Goal: Check status: Check status

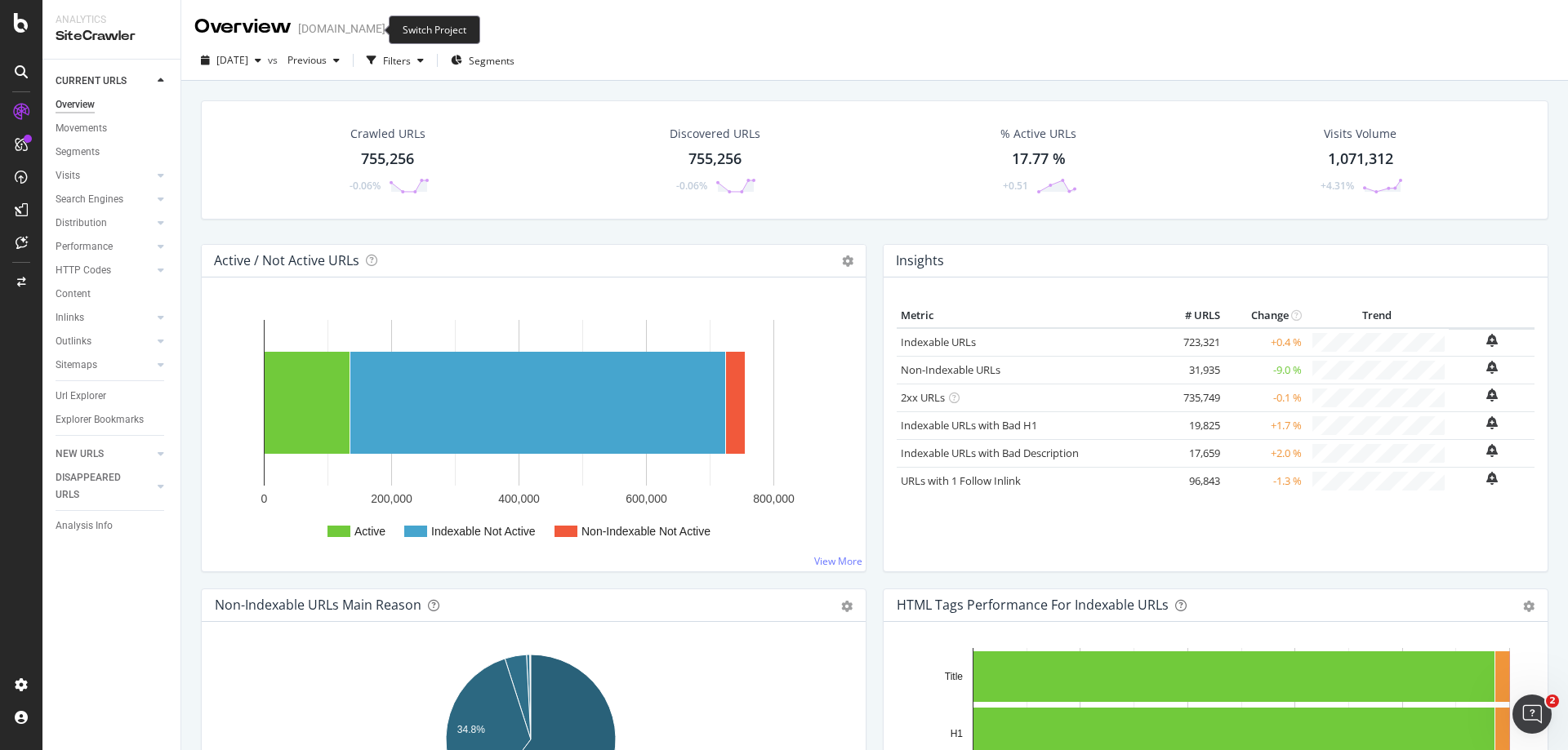
click at [392, 28] on icon "arrow-right-arrow-left" at bounding box center [397, 29] width 10 height 12
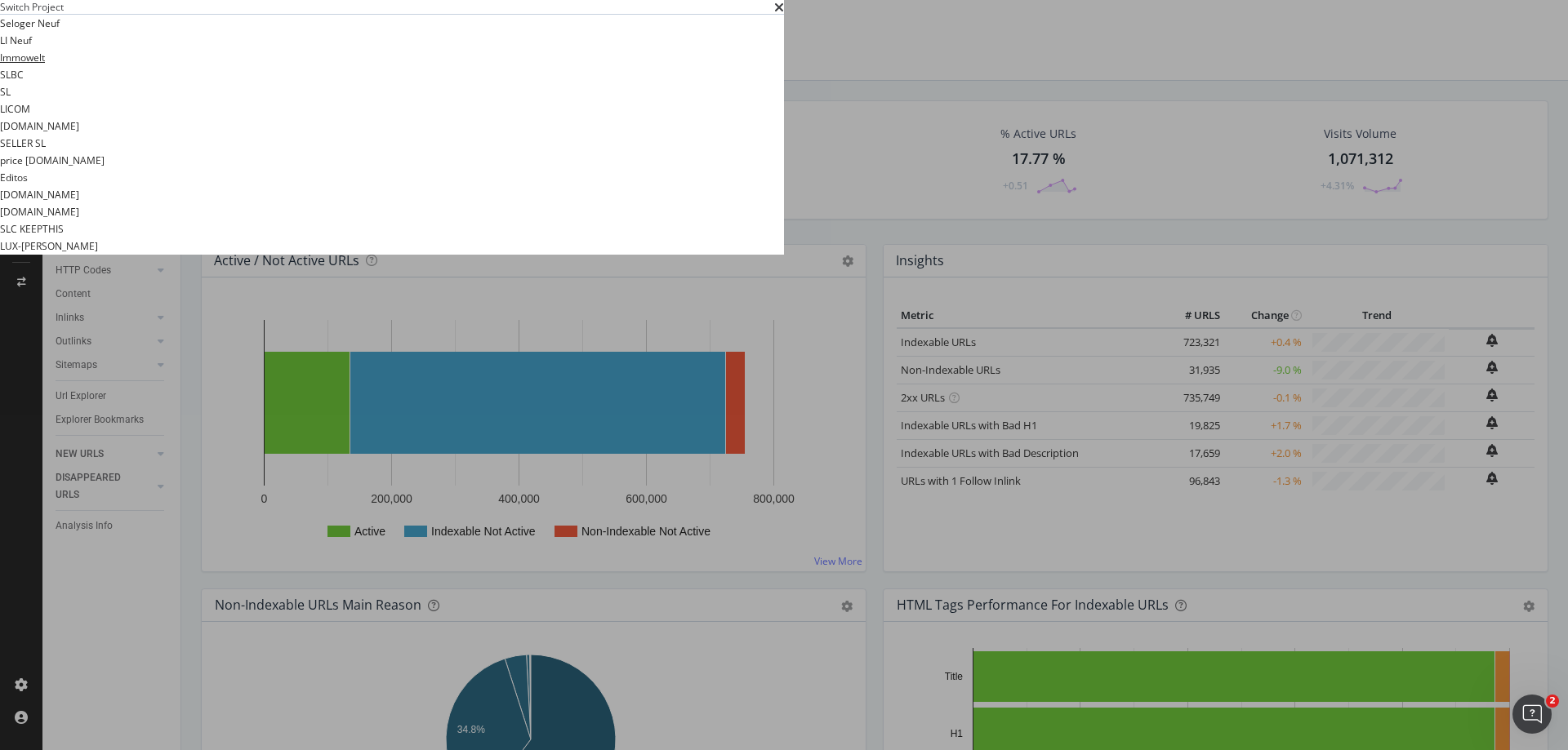
click at [45, 66] on link "Immowelt" at bounding box center [22, 57] width 45 height 17
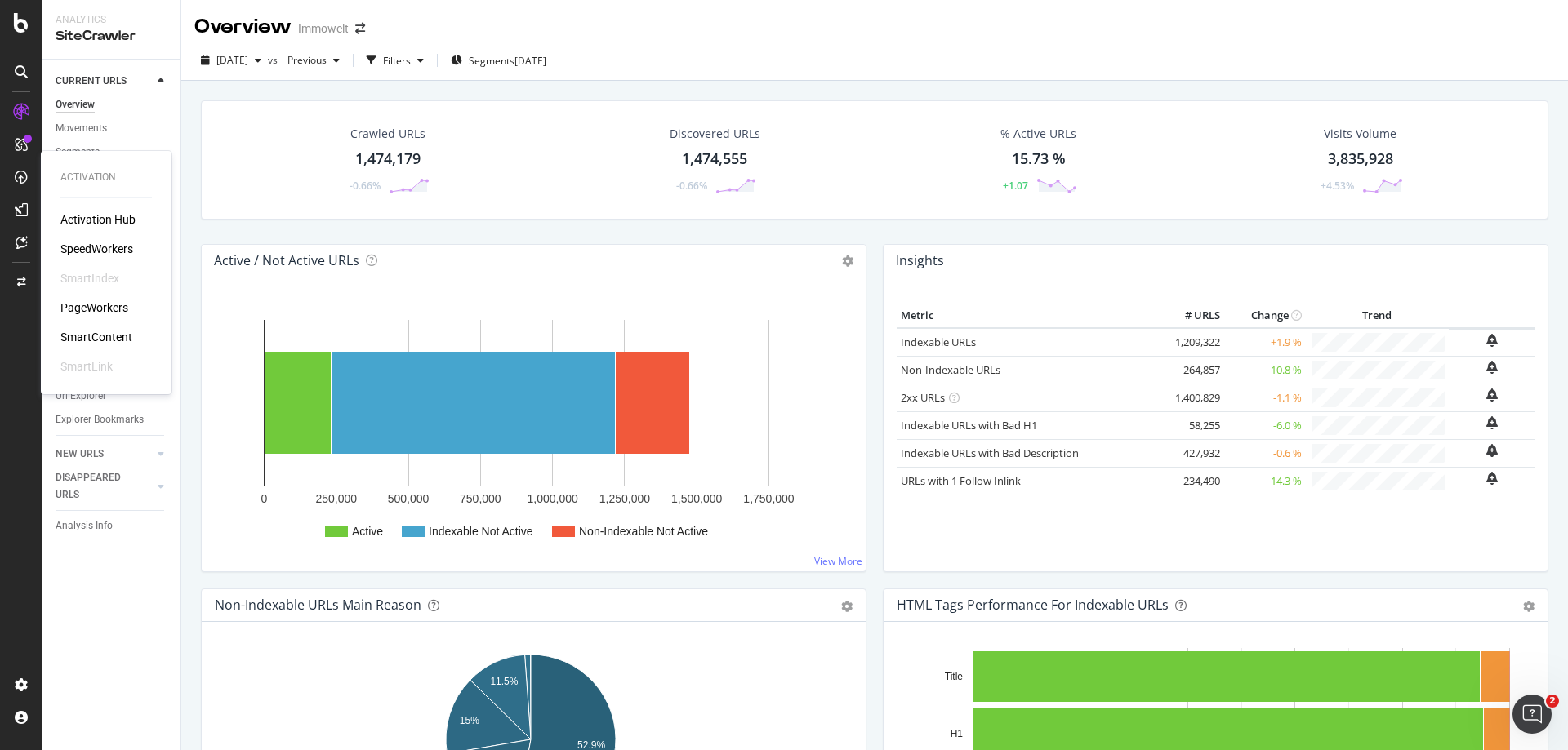
click at [120, 307] on div "PageWorkers" at bounding box center [95, 308] width 68 height 17
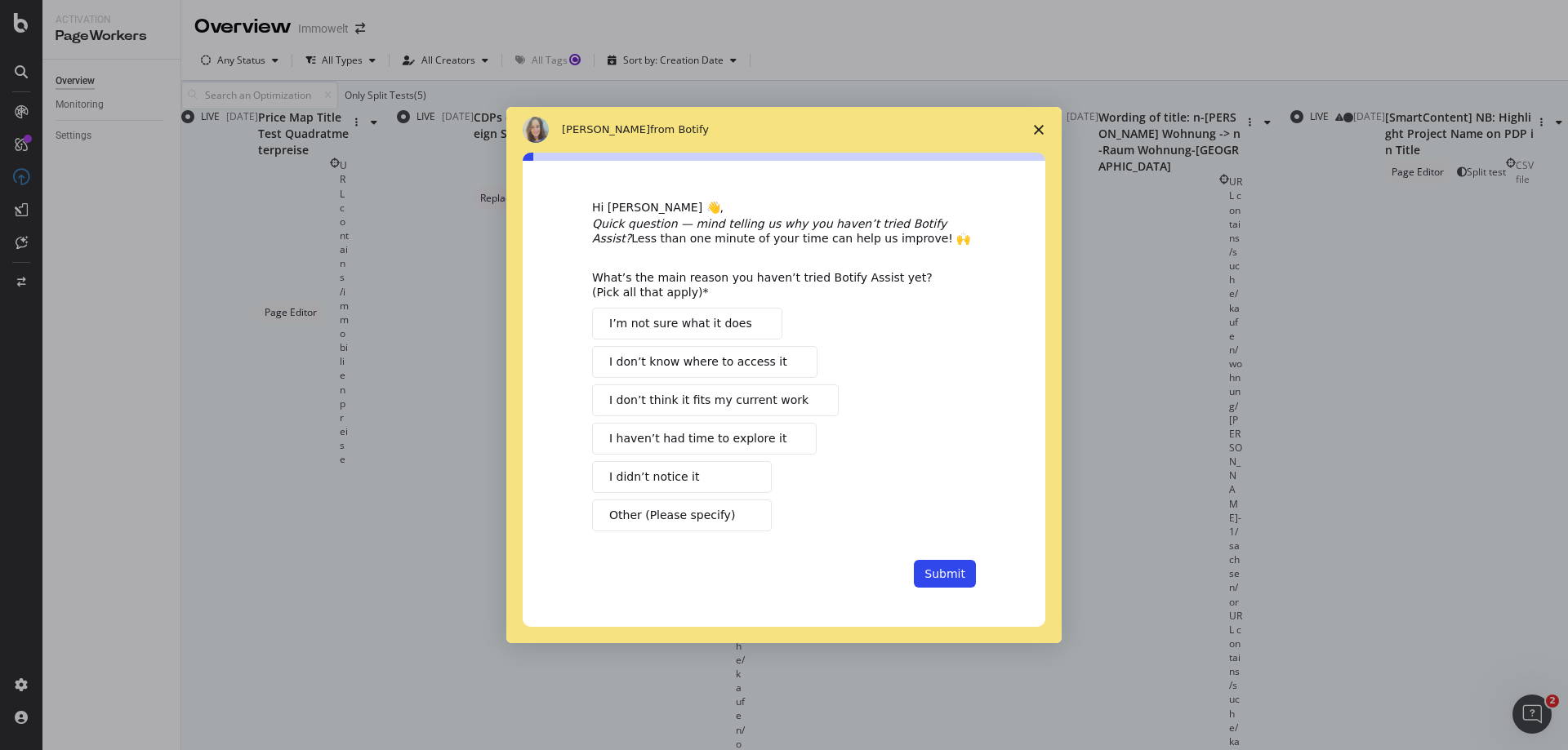
click at [1042, 125] on polygon "Close survey" at bounding box center [1038, 130] width 10 height 10
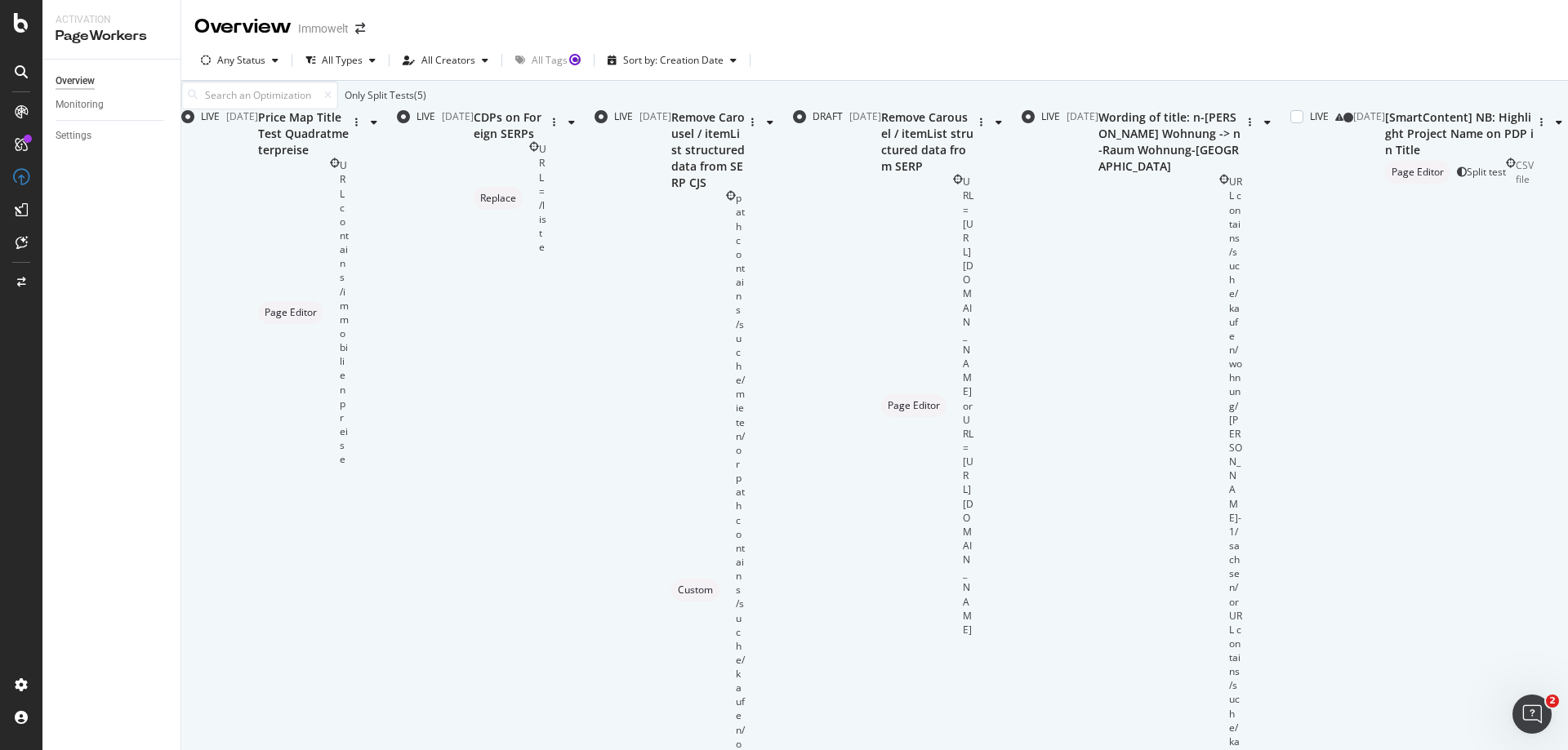
click at [1385, 158] on div "[SmartContent] NB: Highlight Project Name on PDP in Title" at bounding box center [1458, 134] width 149 height 49
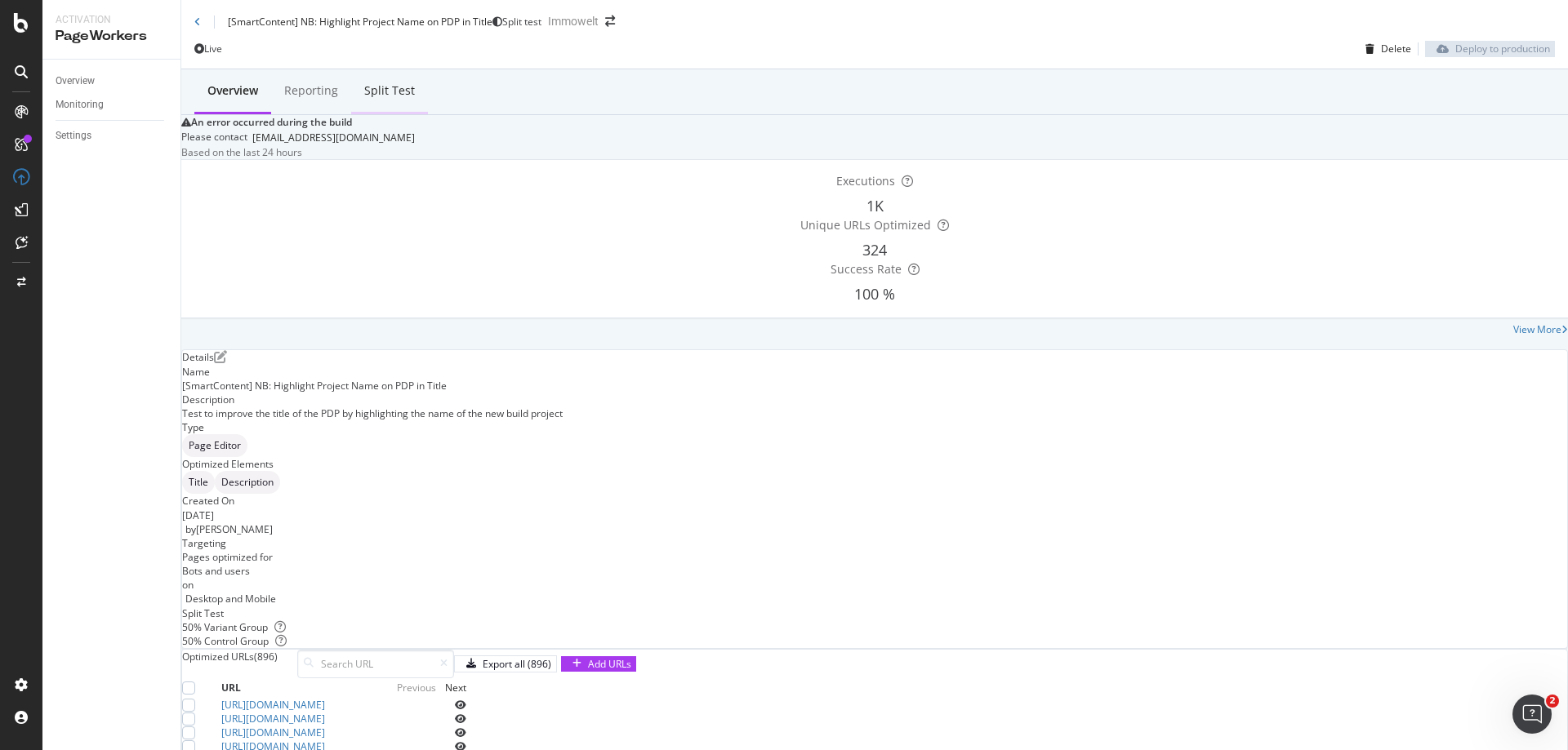
click at [393, 99] on div "Split Test" at bounding box center [389, 90] width 51 height 17
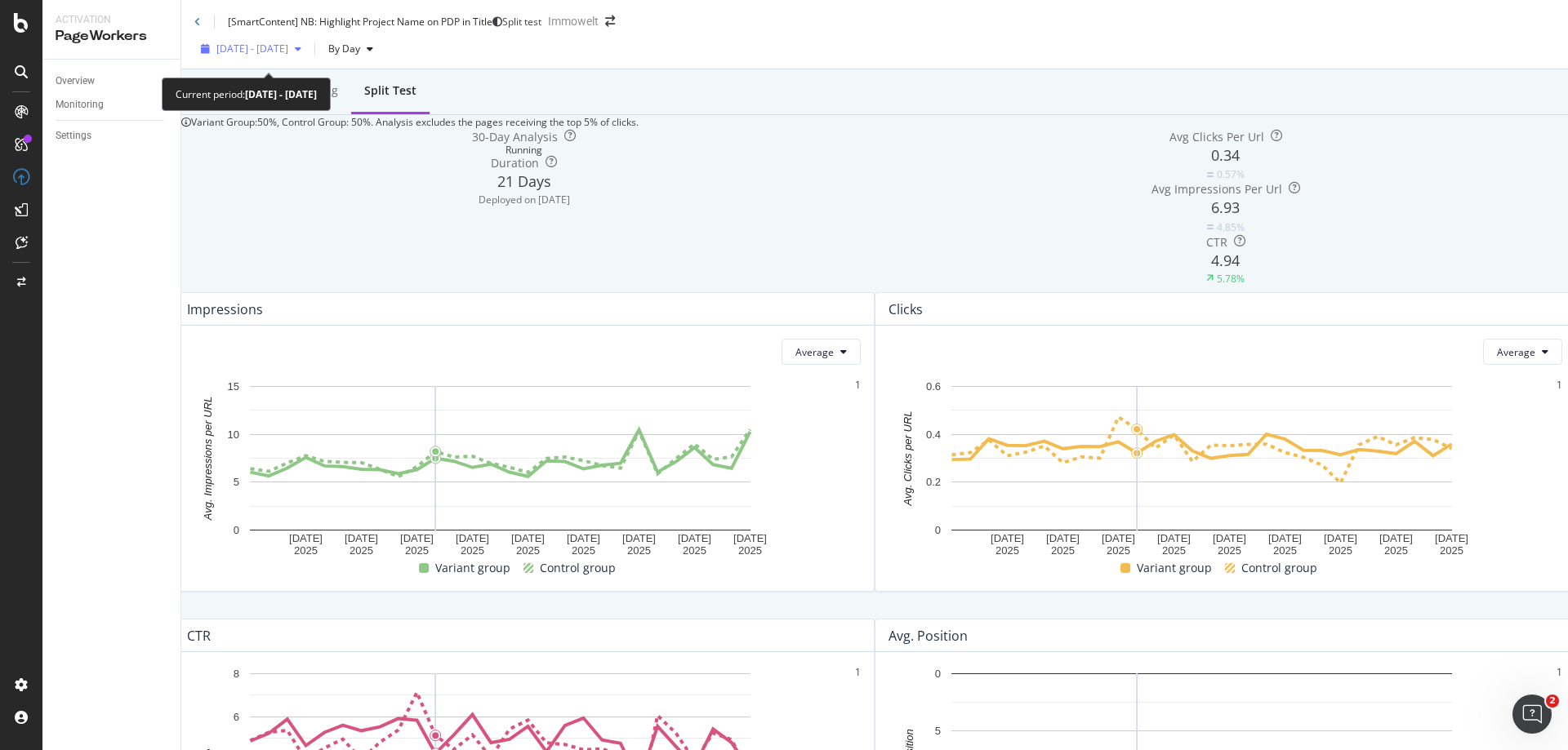
click at [288, 56] on span "[DATE] - [DATE]" at bounding box center [252, 48] width 72 height 14
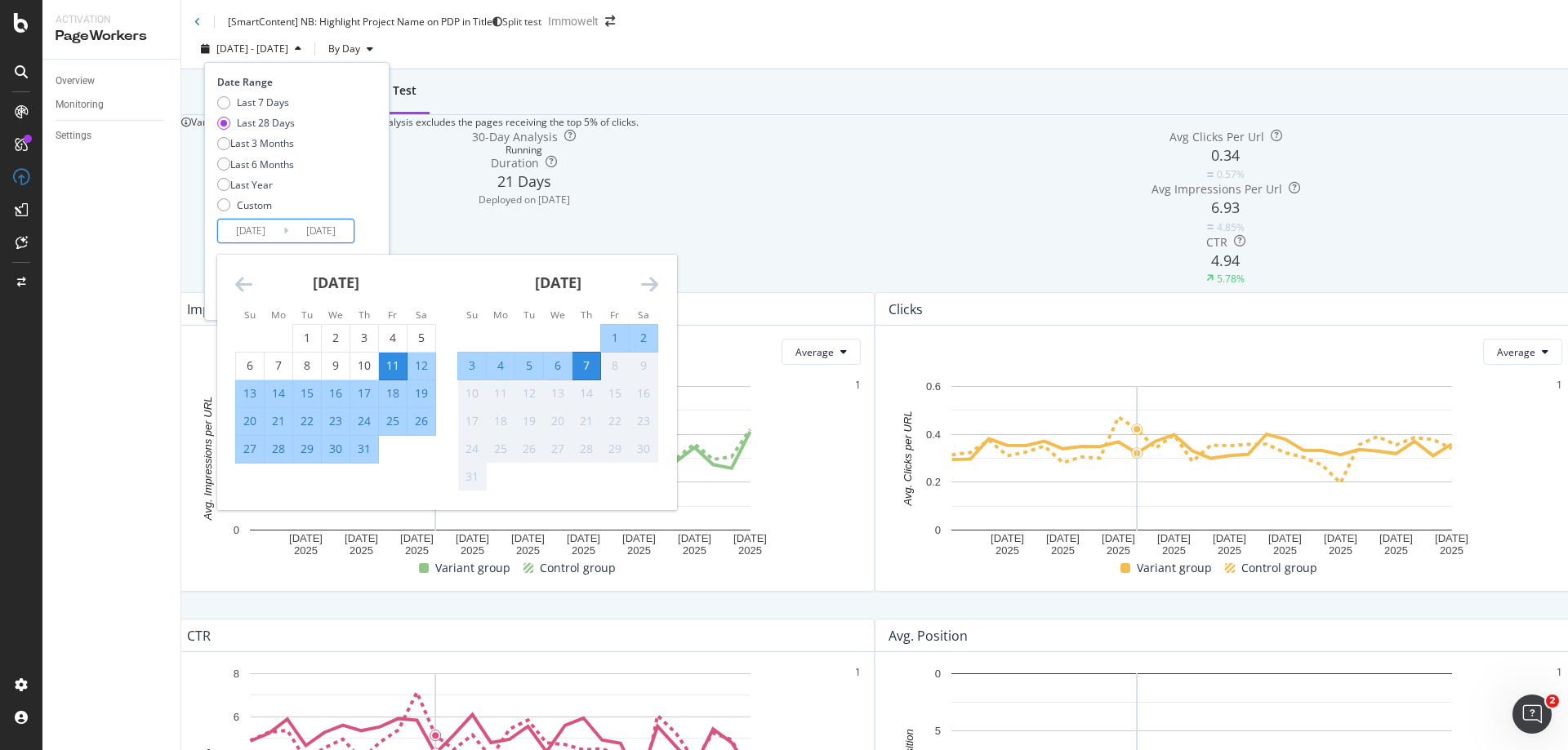
click at [266, 239] on input "[DATE]" at bounding box center [251, 231] width 66 height 23
click at [281, 424] on div "21" at bounding box center [278, 421] width 27 height 17
type input "[DATE]"
click at [359, 205] on div "Last 7 Days Last 28 Days Last 3 Months Last 6 Months Last Year Custom" at bounding box center [295, 157] width 155 height 124
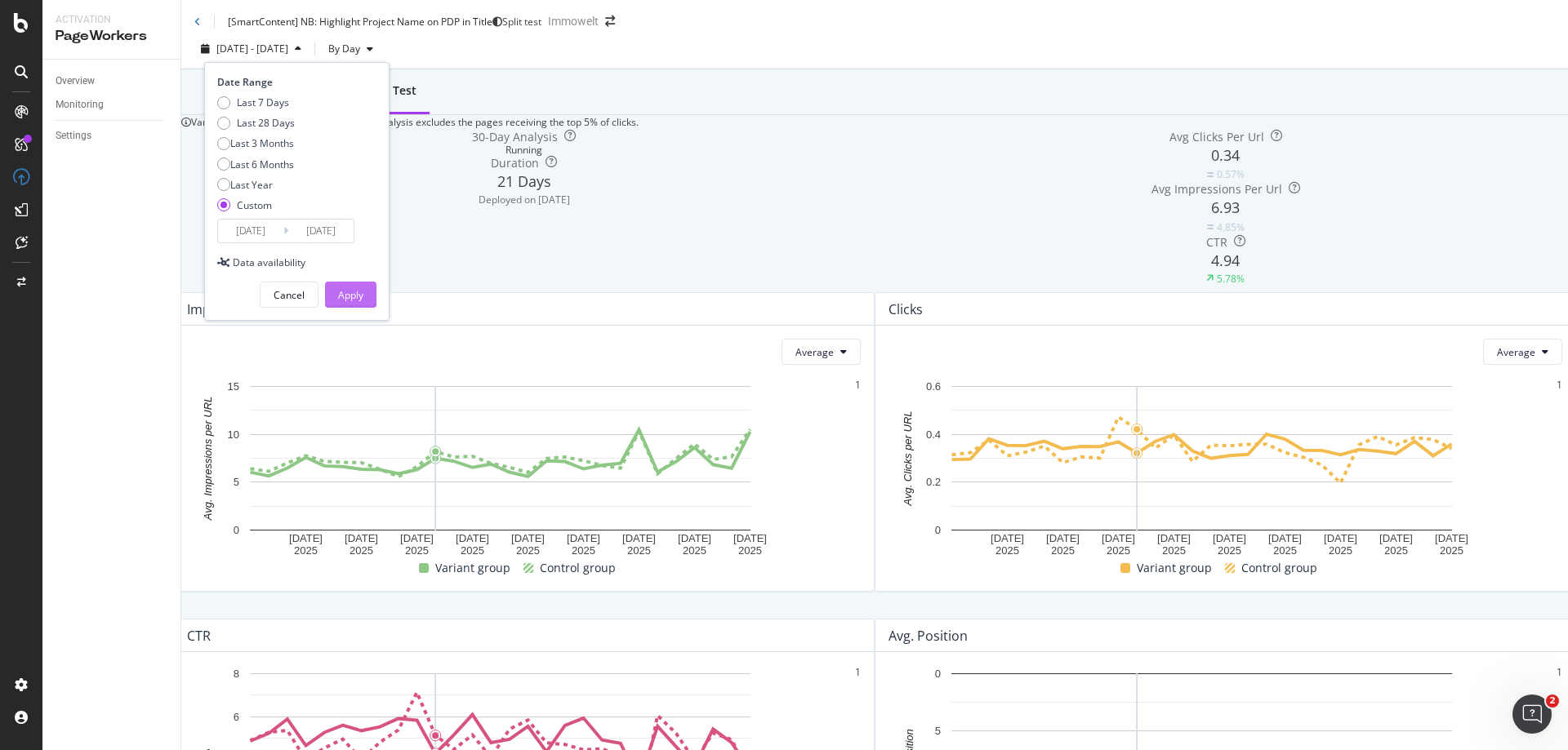
click at [357, 302] on div "Apply" at bounding box center [350, 295] width 25 height 14
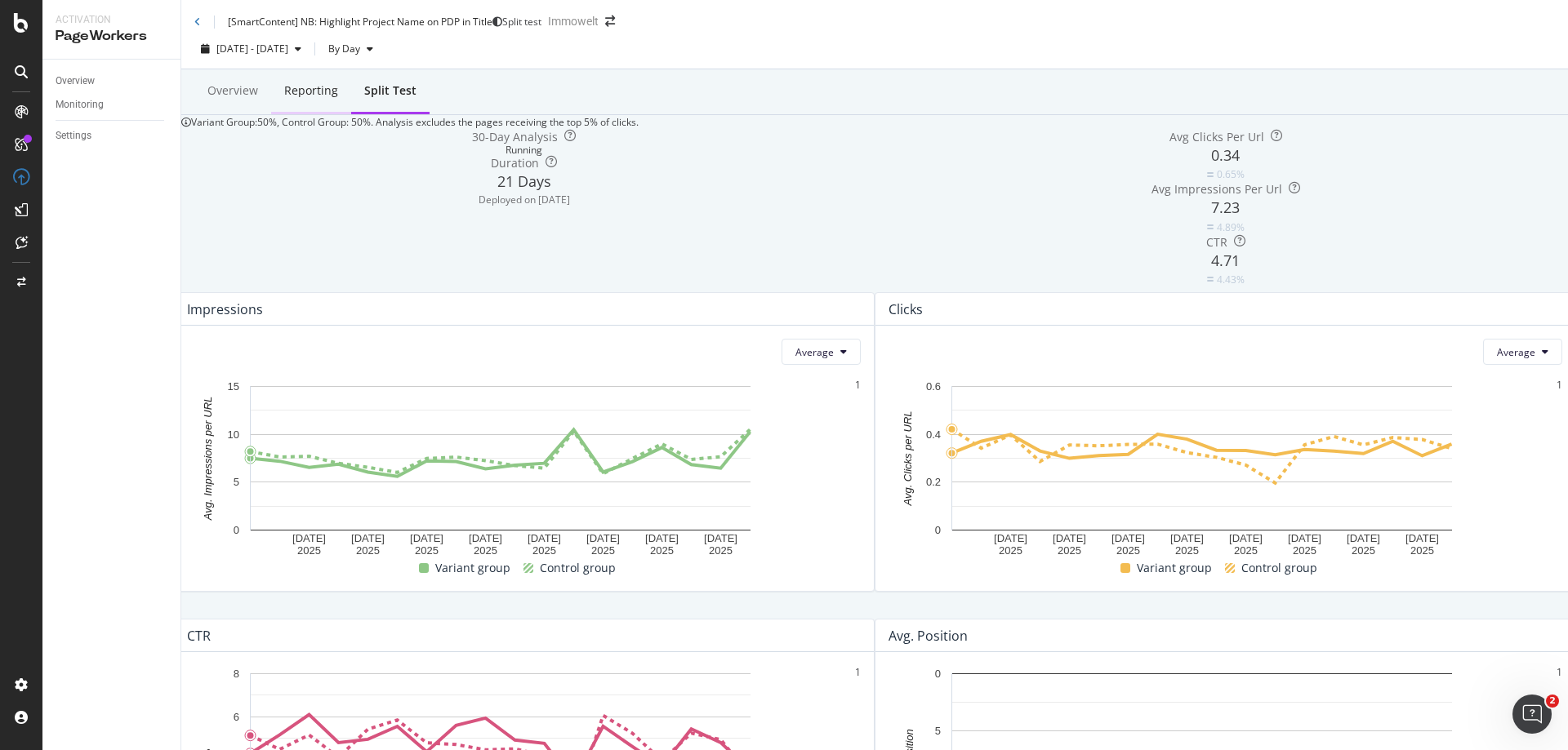
click at [314, 99] on div "Reporting" at bounding box center [310, 90] width 54 height 17
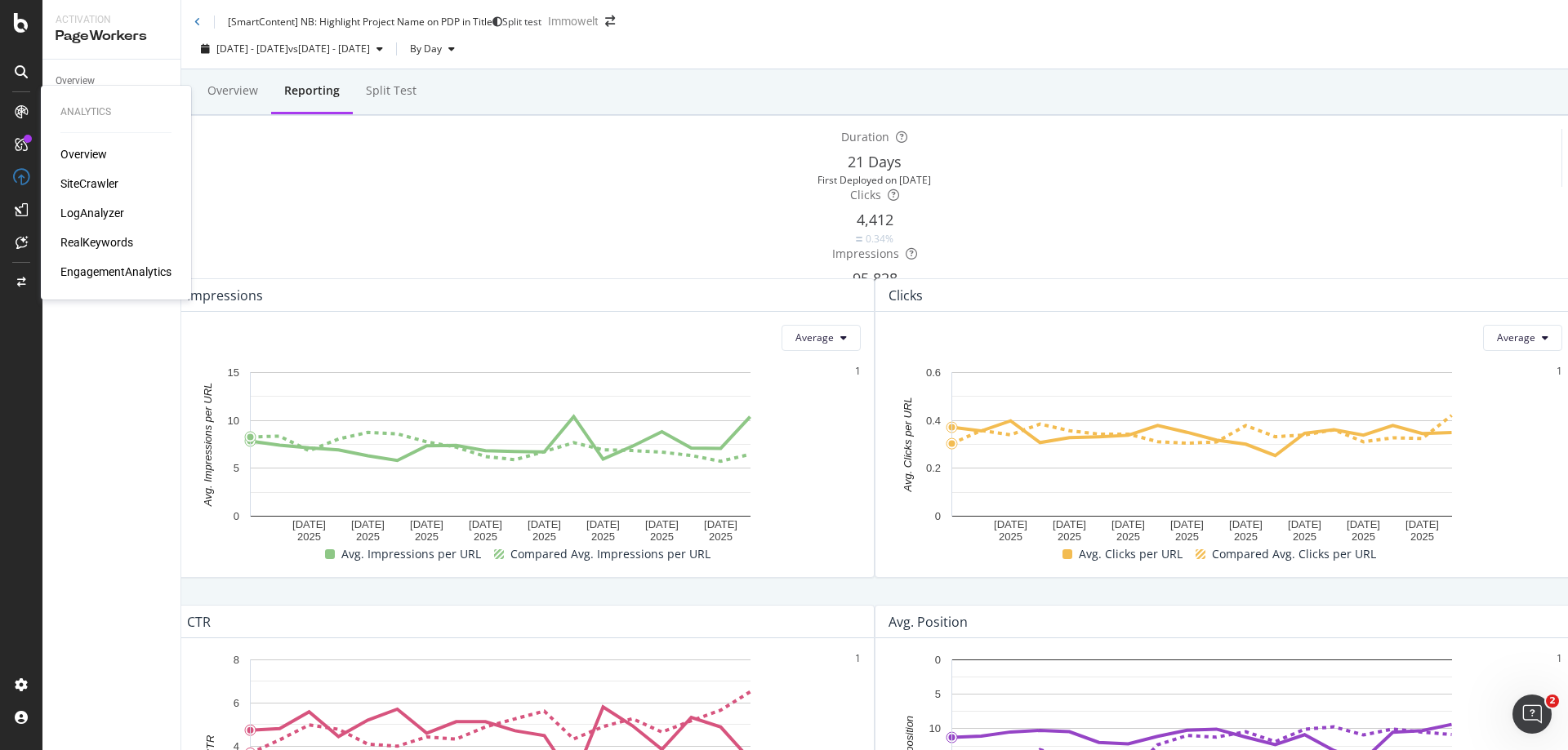
click at [104, 183] on div "SiteCrawler" at bounding box center [90, 184] width 58 height 17
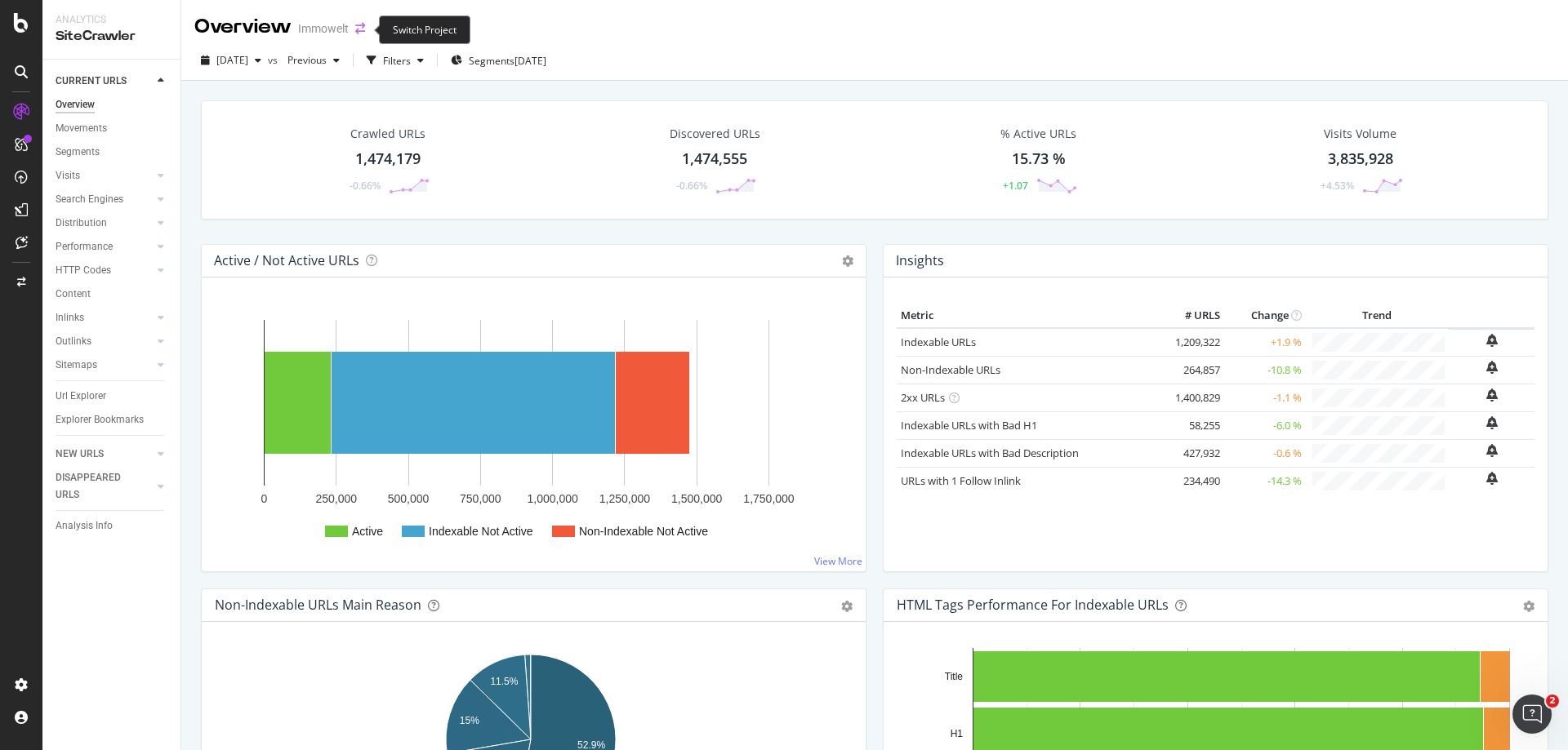
click at [364, 34] on icon "arrow-right-arrow-left" at bounding box center [360, 29] width 10 height 12
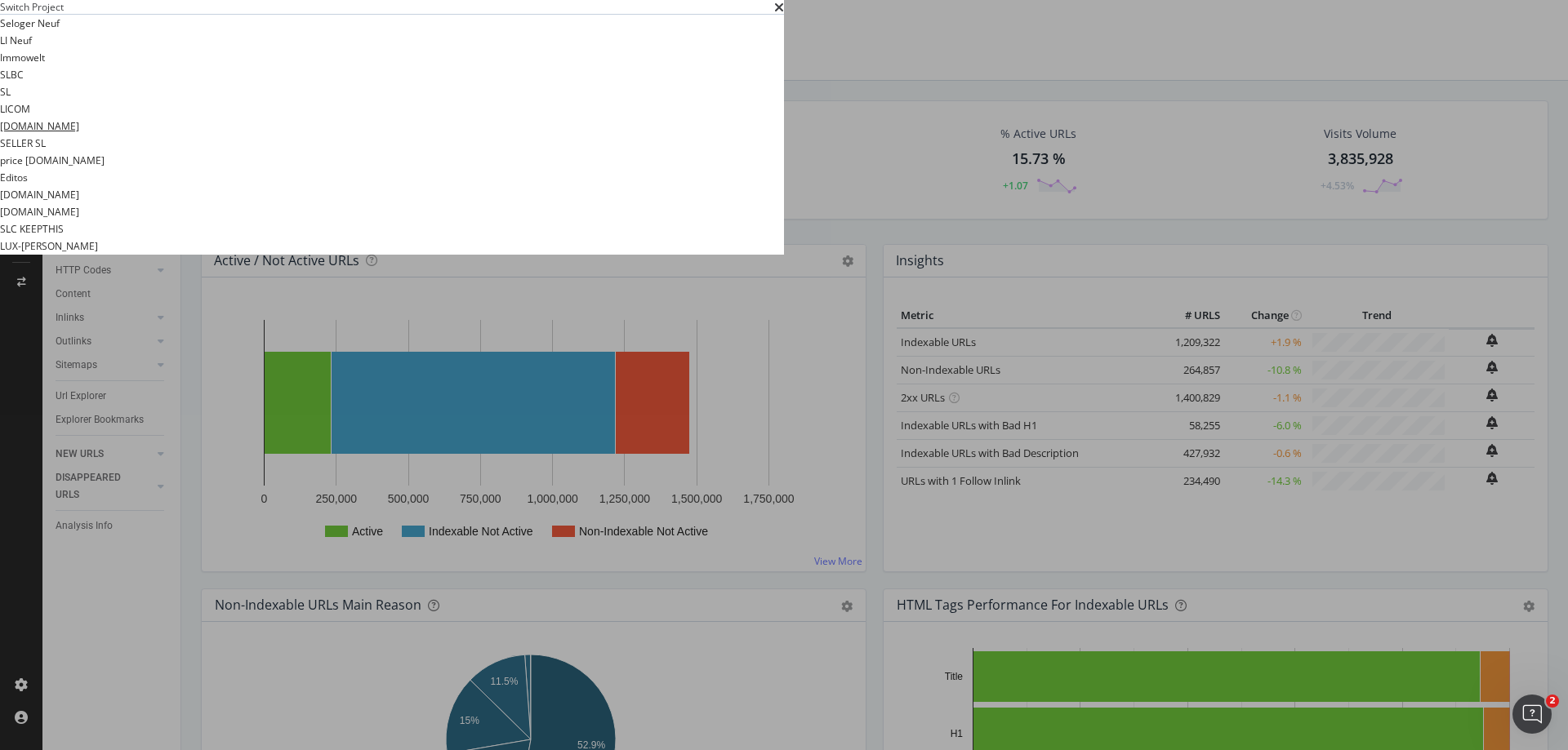
click at [79, 134] on link "[DOMAIN_NAME]" at bounding box center [39, 126] width 79 height 17
